Goal: Check status

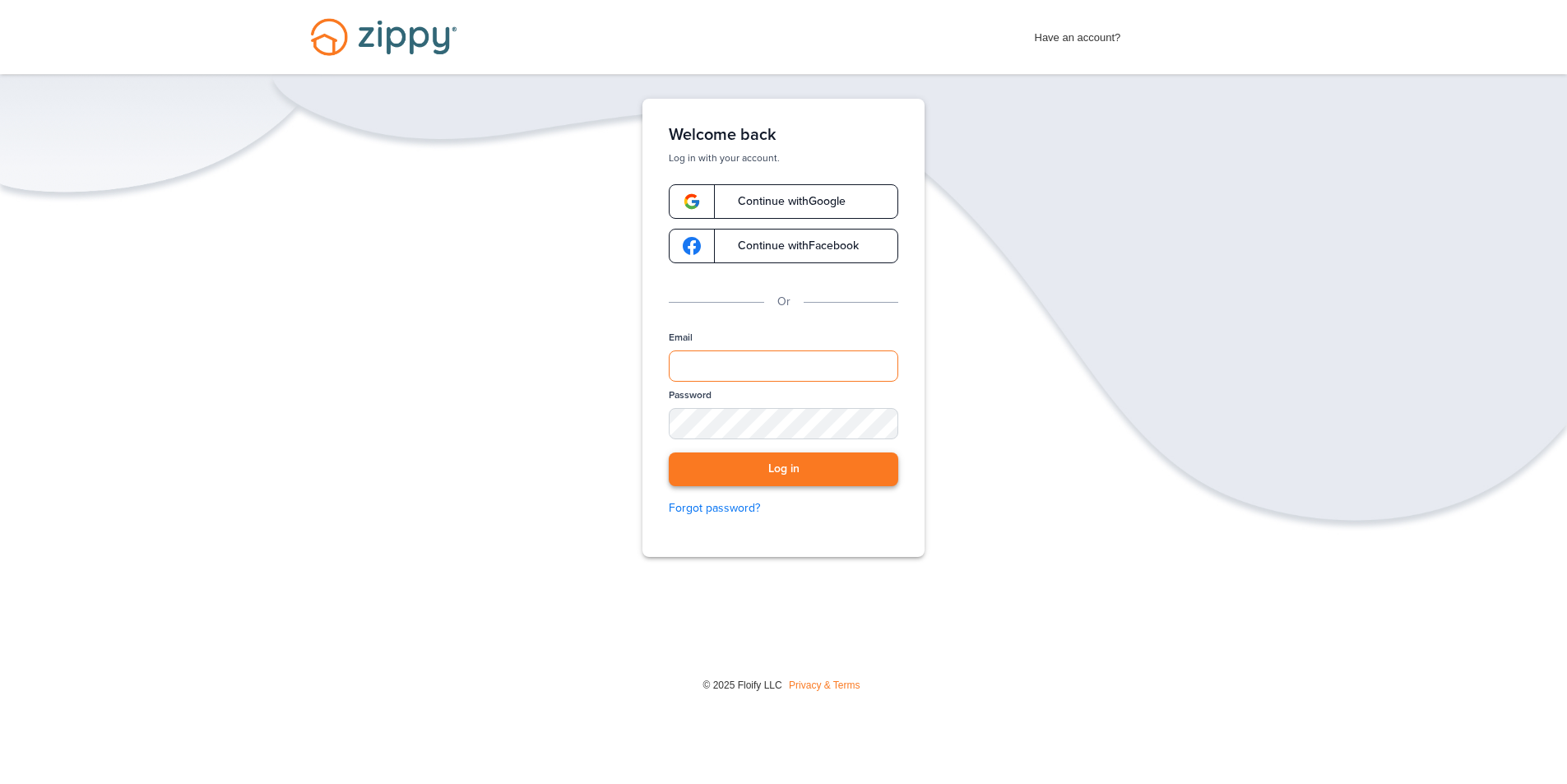
type input "**********"
click at [742, 472] on button "Log in" at bounding box center [784, 470] width 229 height 34
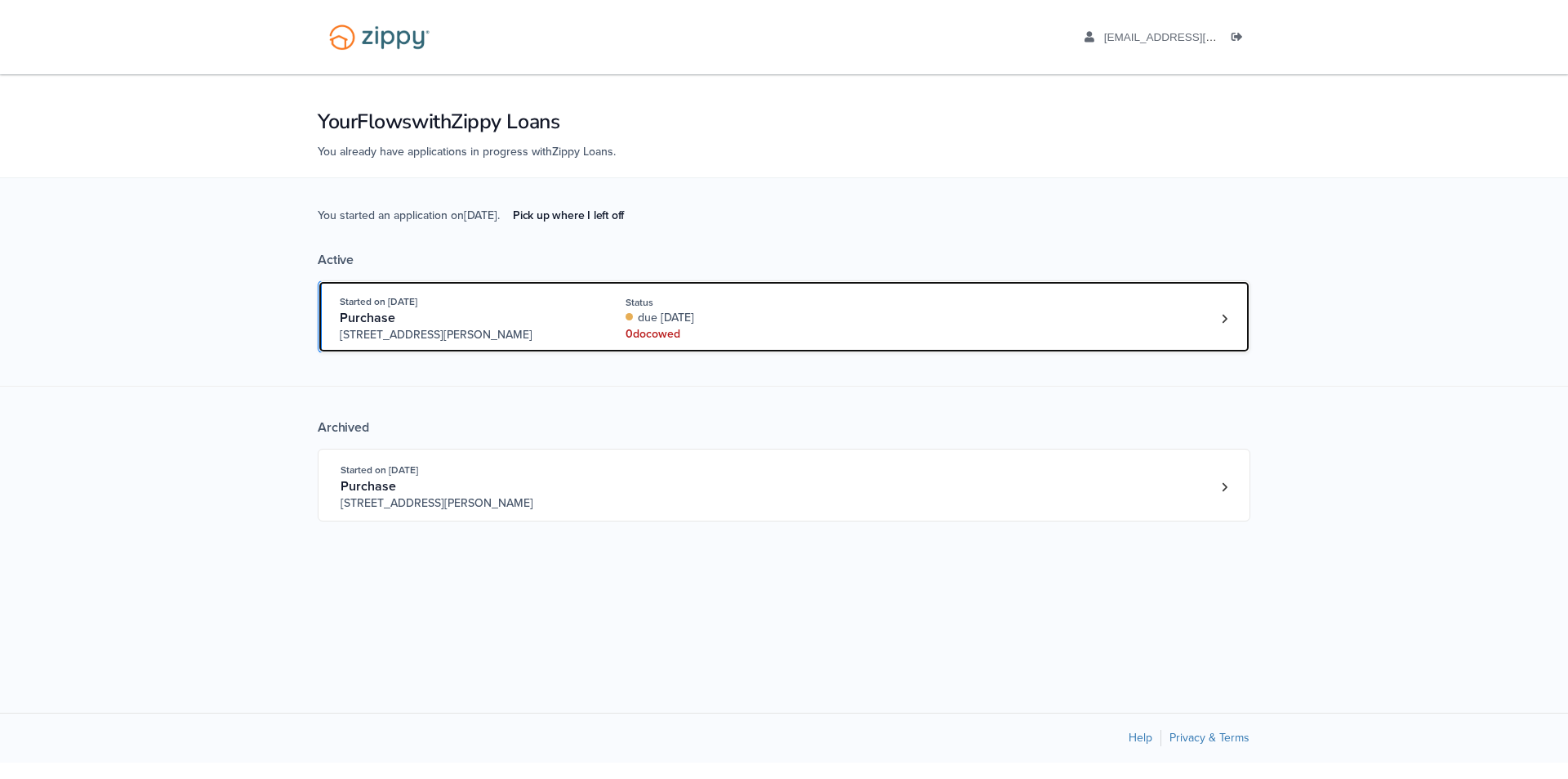
click at [760, 320] on div "due [DATE]" at bounding box center [735, 317] width 218 height 16
